Goal: Transaction & Acquisition: Purchase product/service

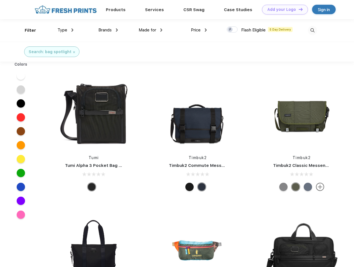
scroll to position [0, 0]
click at [283, 9] on link "Add your Logo Design Tool" at bounding box center [285, 10] width 46 height 10
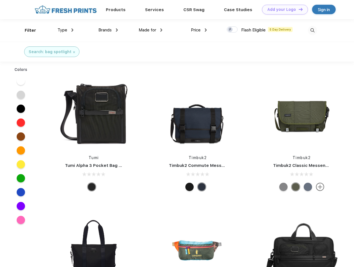
click at [0, 0] on div "Design Tool" at bounding box center [0, 0] width 0 height 0
click at [298, 9] on link "Add your Logo Design Tool" at bounding box center [285, 10] width 46 height 10
click at [27, 30] on div "Filter" at bounding box center [30, 30] width 11 height 6
click at [66, 30] on span "Type" at bounding box center [62, 29] width 10 height 5
click at [108, 30] on span "Brands" at bounding box center [104, 29] width 13 height 5
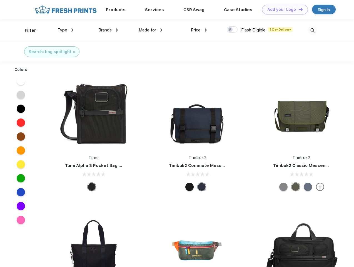
click at [150, 30] on span "Made for" at bounding box center [147, 29] width 17 height 5
click at [199, 30] on span "Price" at bounding box center [196, 29] width 10 height 5
click at [232, 30] on div at bounding box center [232, 29] width 11 height 6
click at [230, 30] on input "checkbox" at bounding box center [229, 28] width 4 height 4
click at [312, 30] on img at bounding box center [312, 30] width 9 height 9
